Goal: Consume media (video, audio)

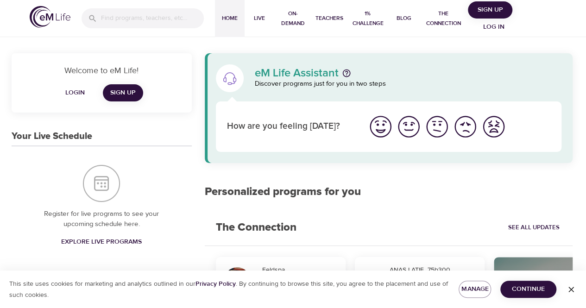
click at [494, 27] on span "Log in" at bounding box center [493, 27] width 37 height 12
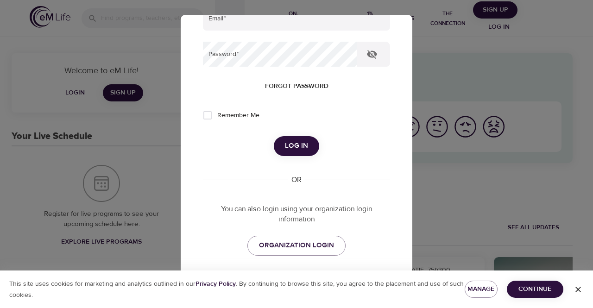
scroll to position [140, 0]
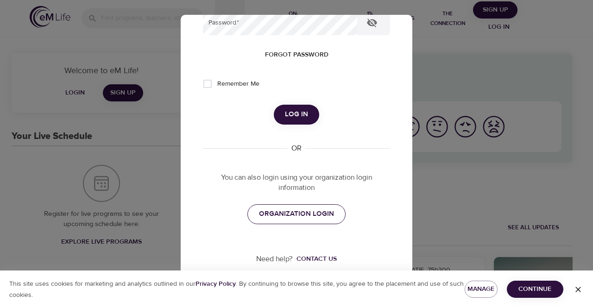
click at [310, 210] on span "ORGANIZATION LOGIN" at bounding box center [296, 214] width 75 height 12
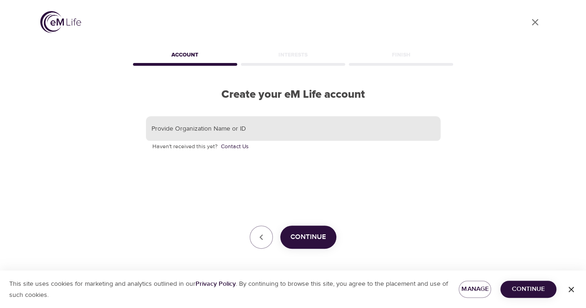
click at [289, 130] on input "text" at bounding box center [293, 128] width 295 height 25
type input "d"
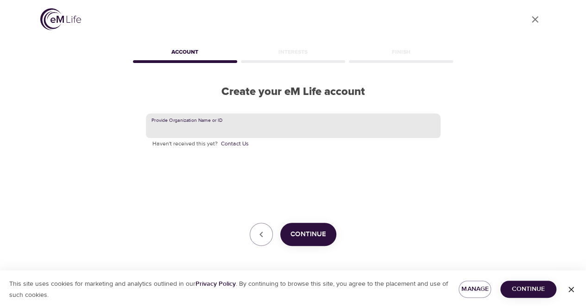
click at [570, 289] on icon "button" at bounding box center [571, 289] width 9 height 9
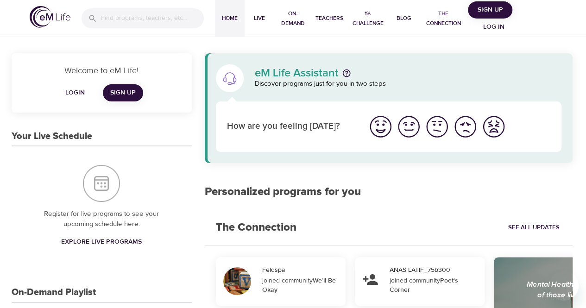
click at [494, 26] on span "Log in" at bounding box center [493, 27] width 37 height 12
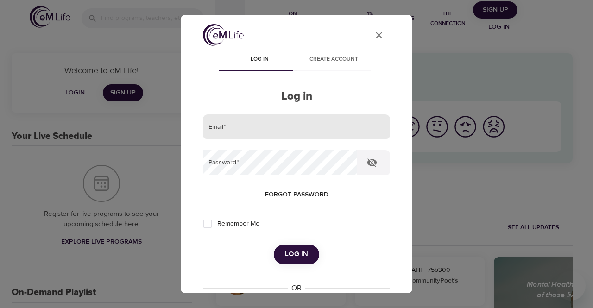
click at [316, 130] on input "email" at bounding box center [296, 126] width 187 height 25
type input "deepali.shah@bankerslife.com"
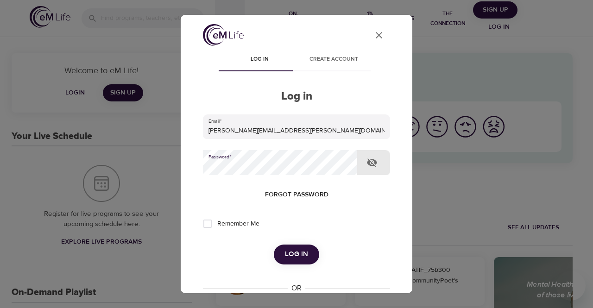
click at [293, 256] on span "Log in" at bounding box center [296, 254] width 23 height 12
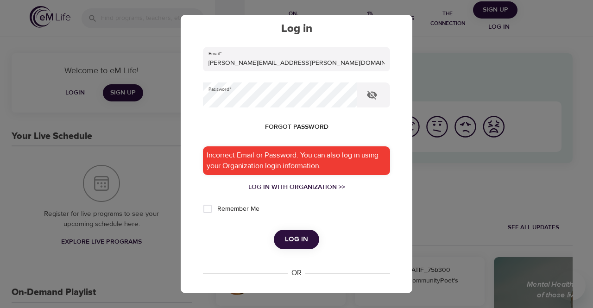
scroll to position [69, 0]
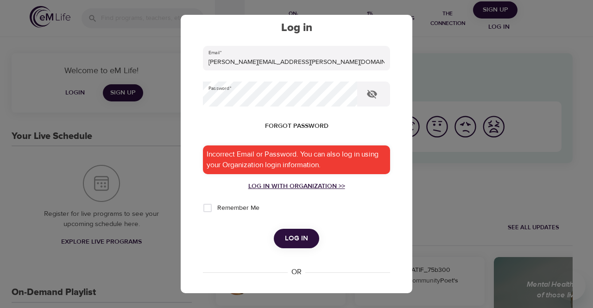
click at [313, 189] on div "Log in with Organization >>" at bounding box center [296, 186] width 187 height 9
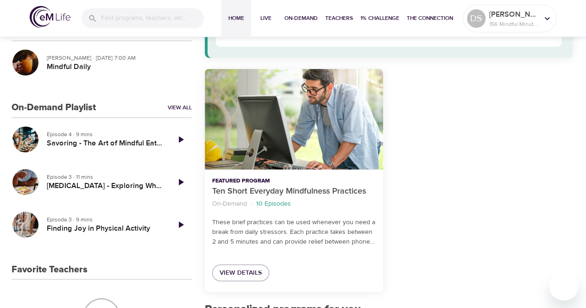
scroll to position [108, 0]
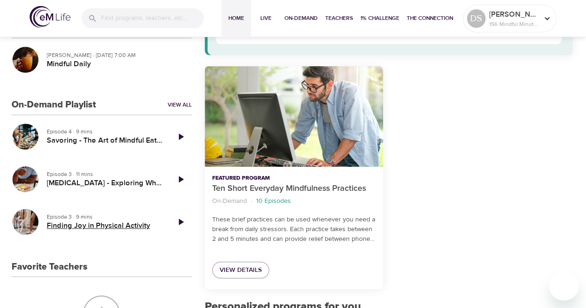
click at [120, 226] on h5 "Finding Joy in Physical Activity" at bounding box center [104, 226] width 115 height 10
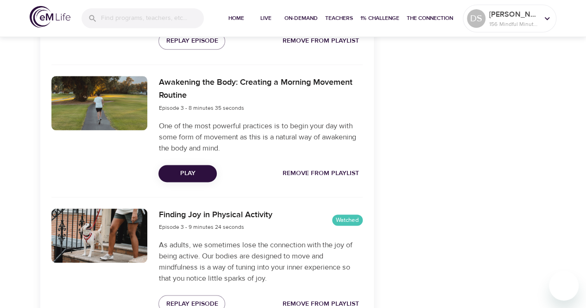
scroll to position [575, 0]
click at [192, 174] on span "Play" at bounding box center [188, 173] width 44 height 12
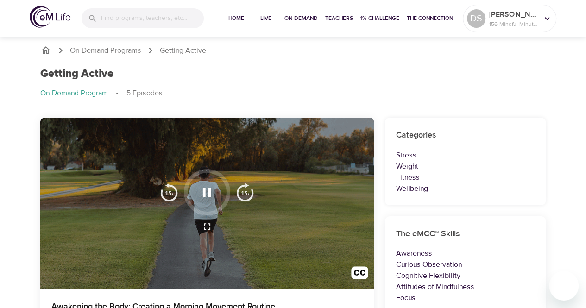
scroll to position [0, 0]
